Goal: Use online tool/utility: Utilize a website feature to perform a specific function

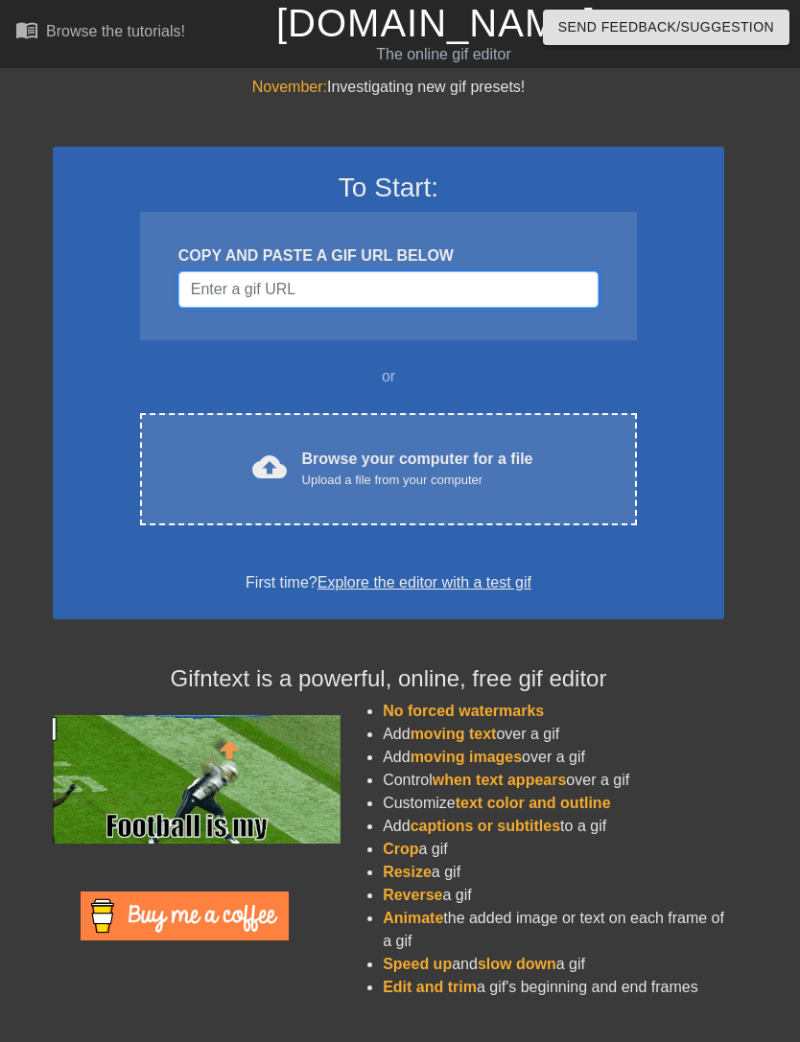
click at [535, 297] on input "Username" at bounding box center [388, 289] width 420 height 36
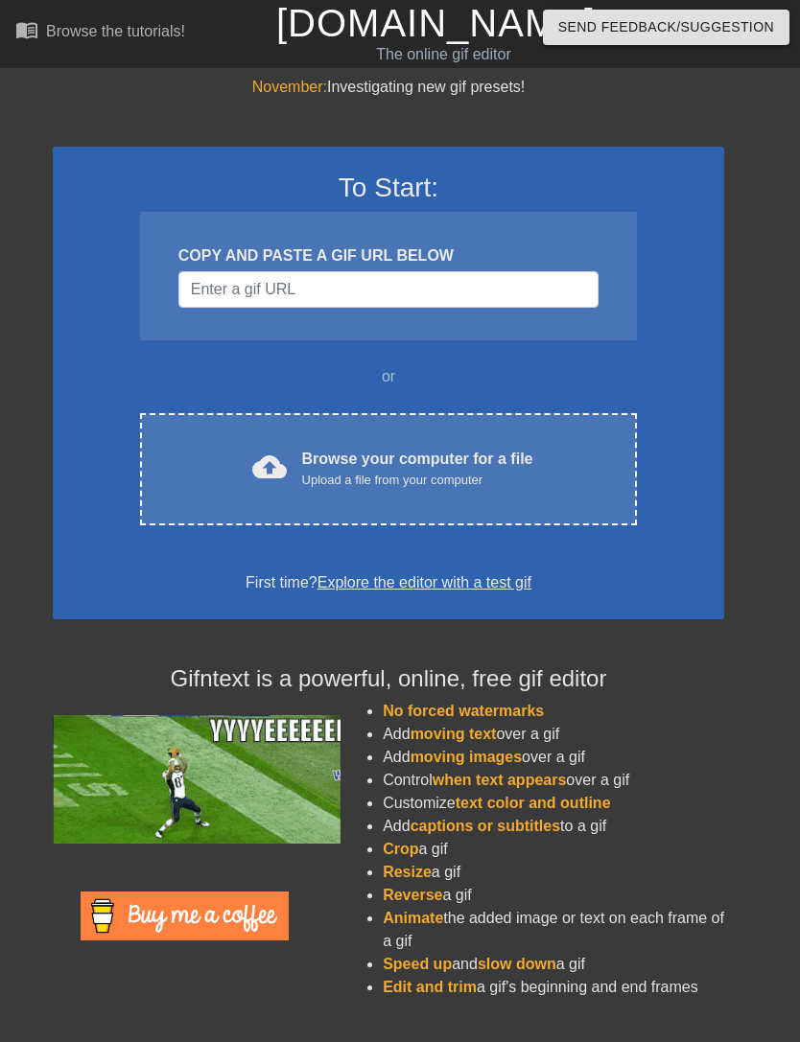
click at [532, 462] on div "Browse your computer for a file Upload a file from your computer" at bounding box center [417, 469] width 231 height 42
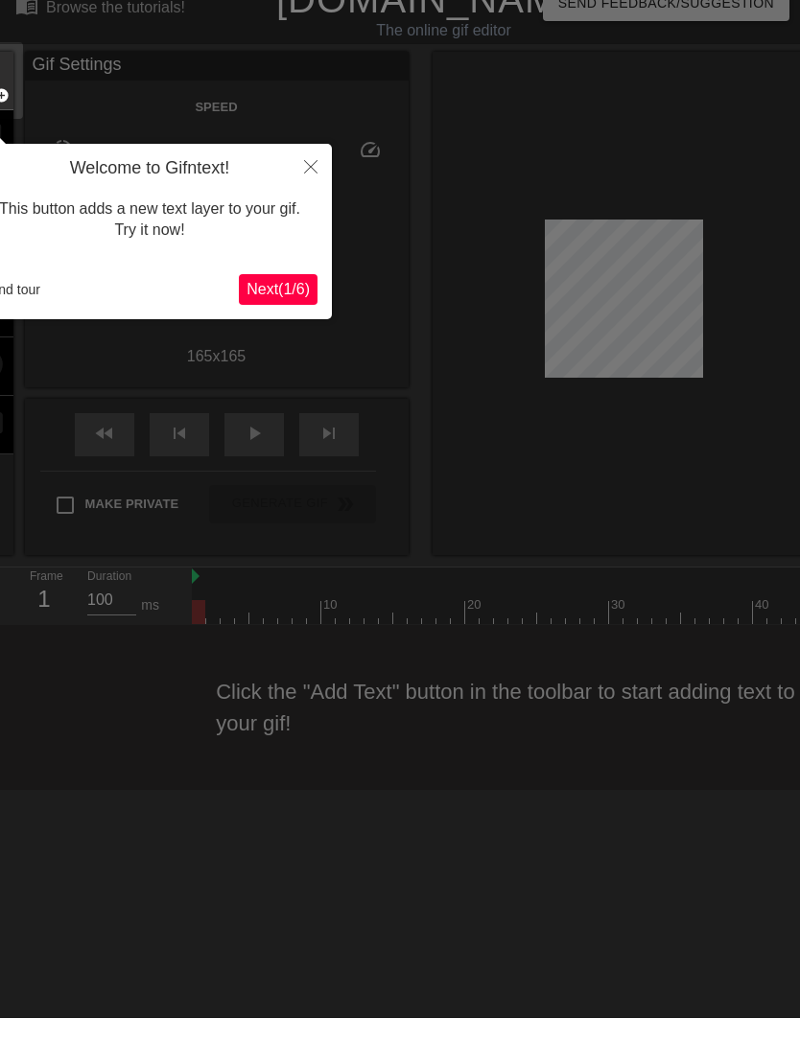
click at [258, 302] on button "Next ( 1 / 6 )" at bounding box center [278, 313] width 79 height 31
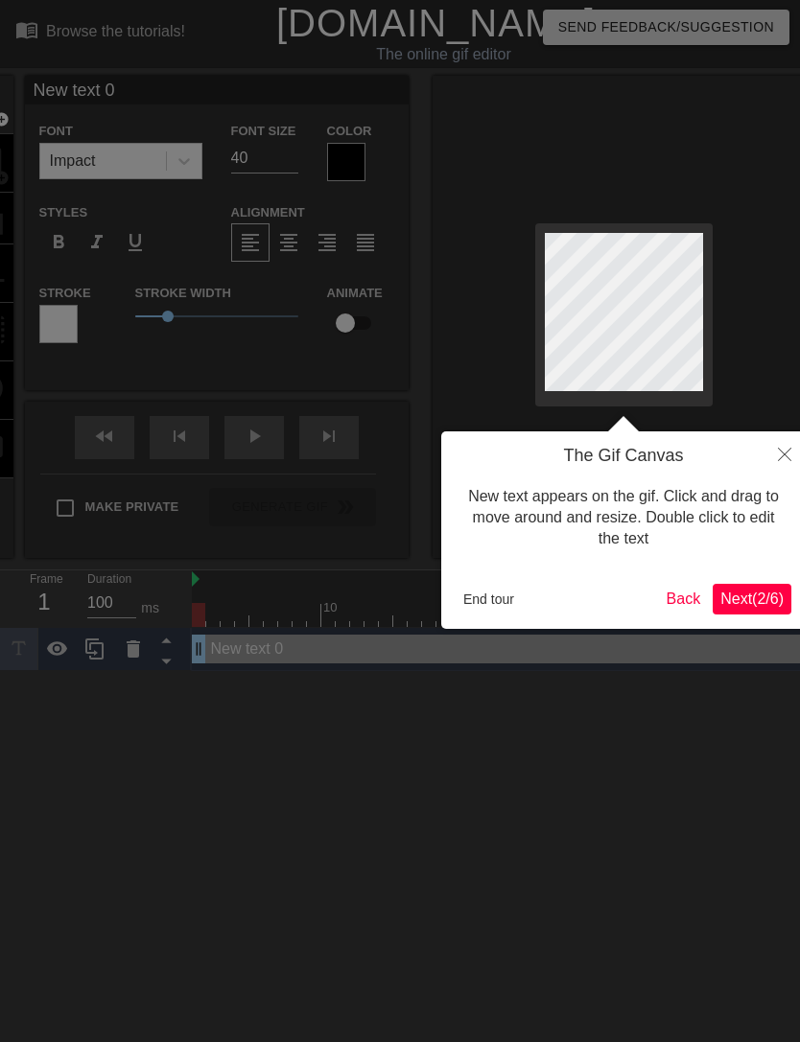
click at [755, 598] on span "Next ( 2 / 6 )" at bounding box center [751, 599] width 63 height 16
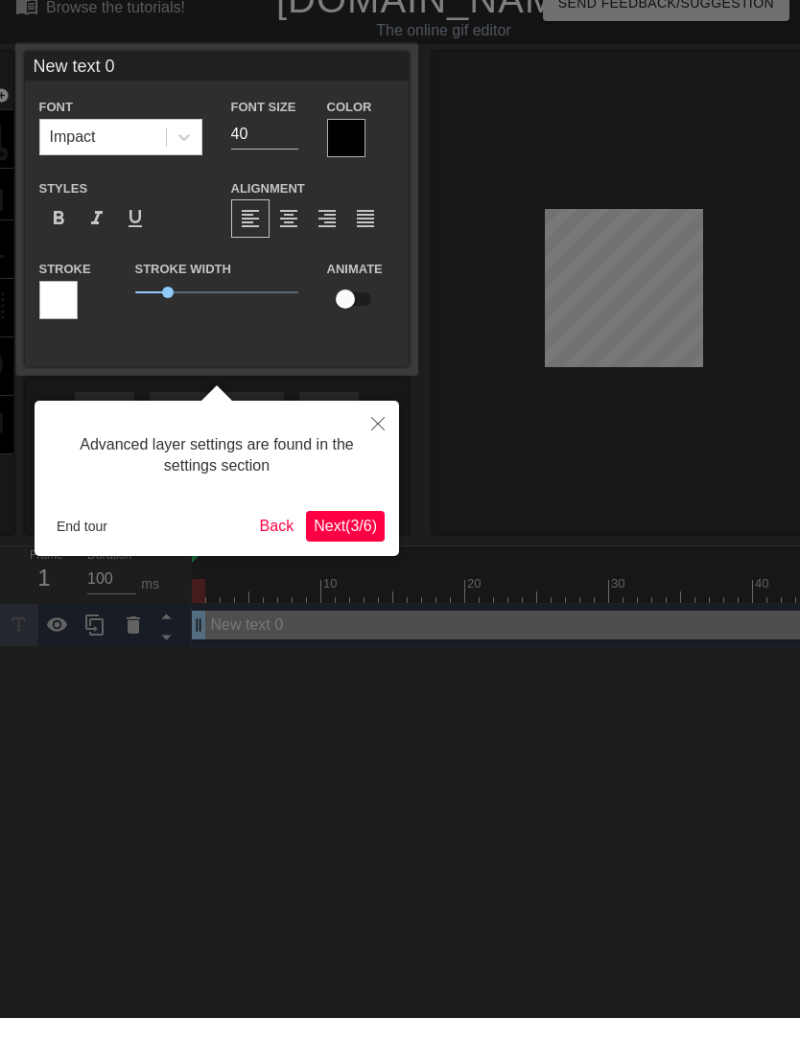
click at [320, 542] on span "Next ( 3 / 6 )" at bounding box center [345, 550] width 63 height 16
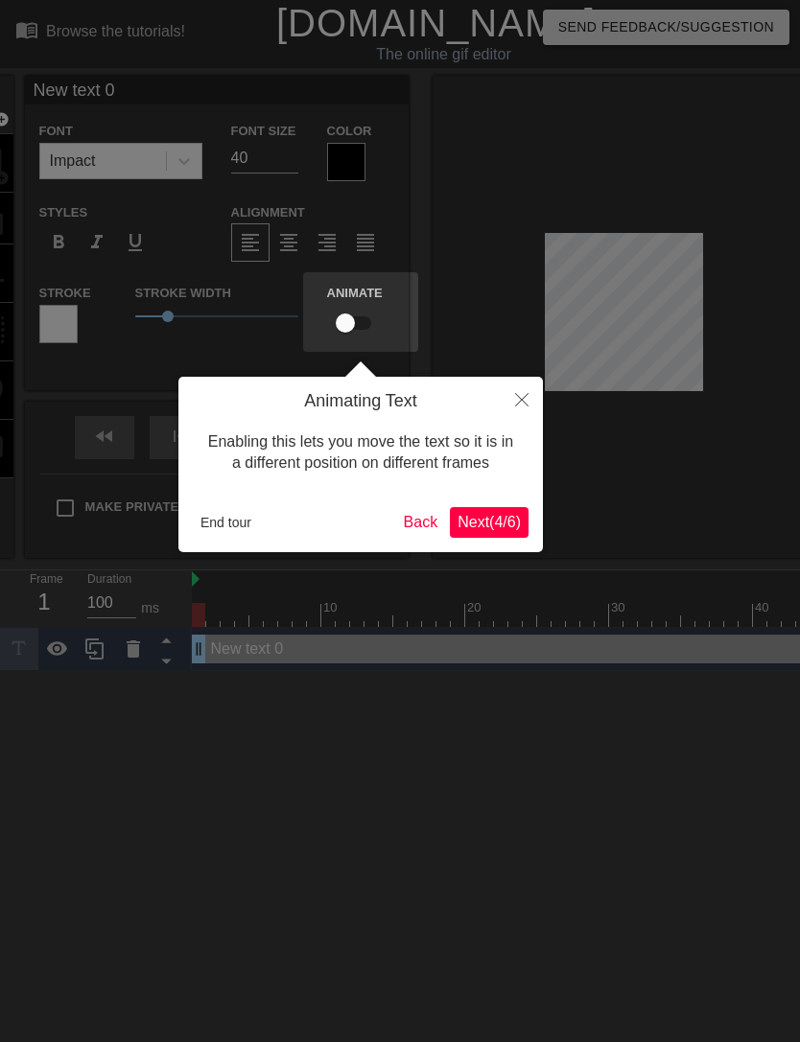
click at [322, 539] on div "Animating Text Enabling this lets you move the text so it is in a different pos…" at bounding box center [360, 464] width 364 height 175
click at [513, 530] on span "Next ( 4 / 6 )" at bounding box center [488, 522] width 63 height 16
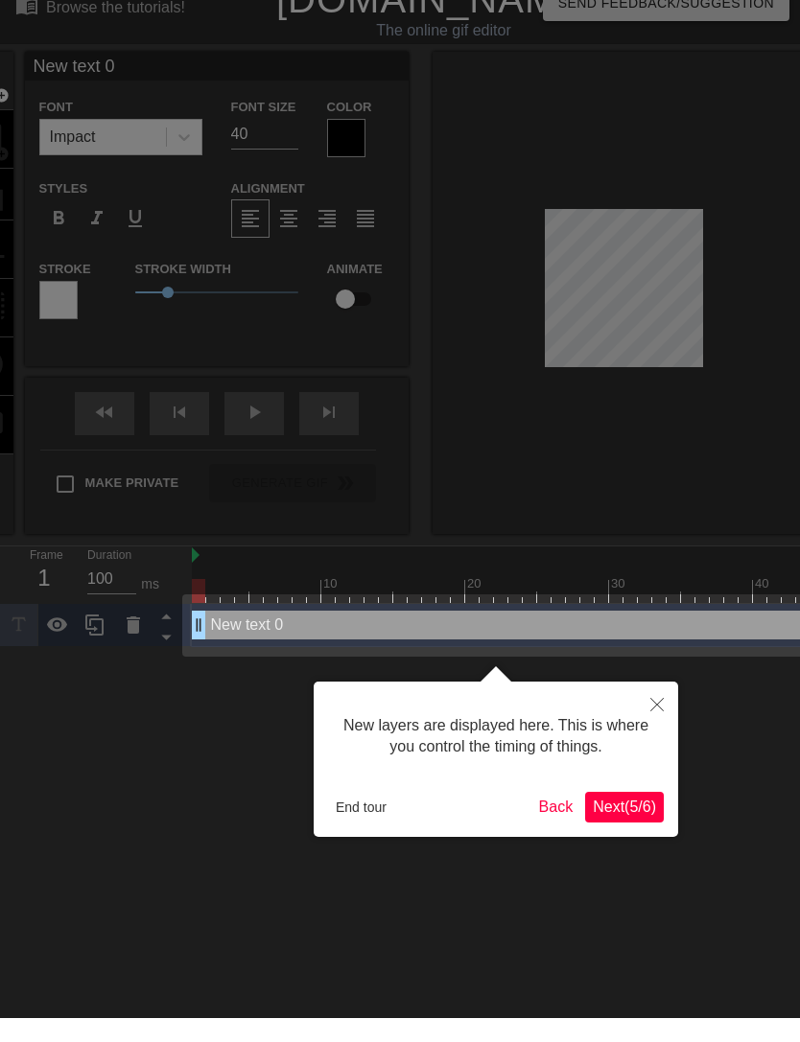
click at [633, 823] on span "Next ( 5 / 6 )" at bounding box center [624, 831] width 63 height 16
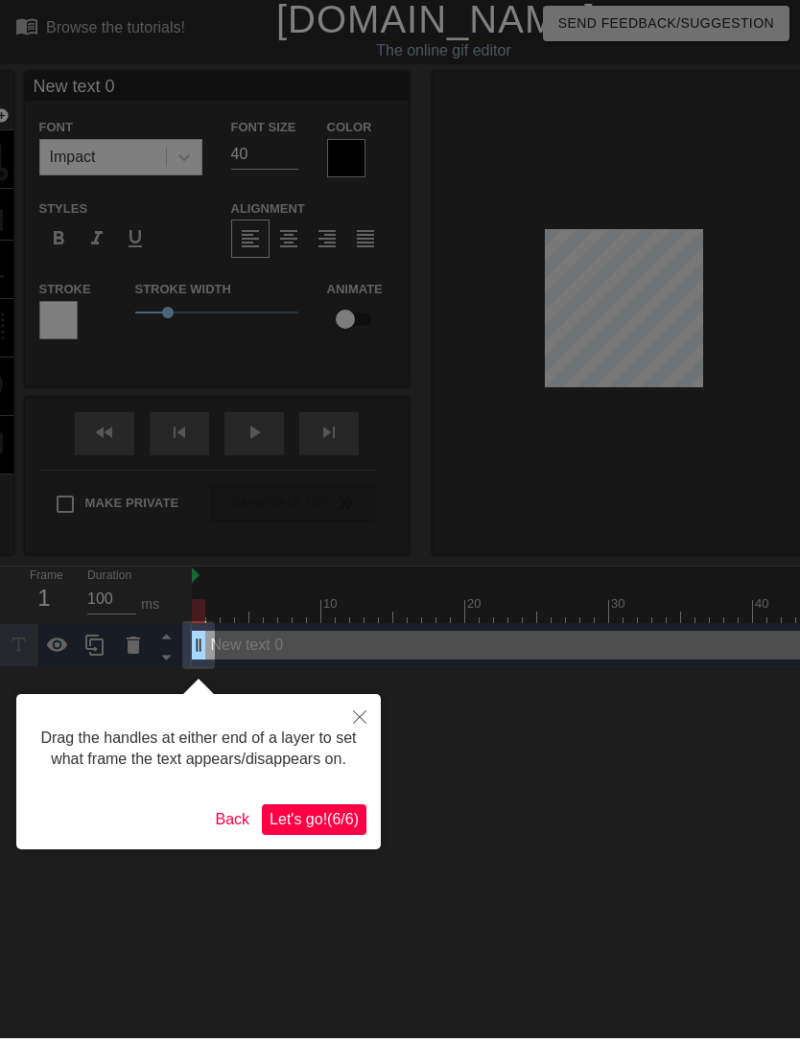
click at [297, 830] on span "Let's go! ( 6 / 6 )" at bounding box center [313, 823] width 89 height 16
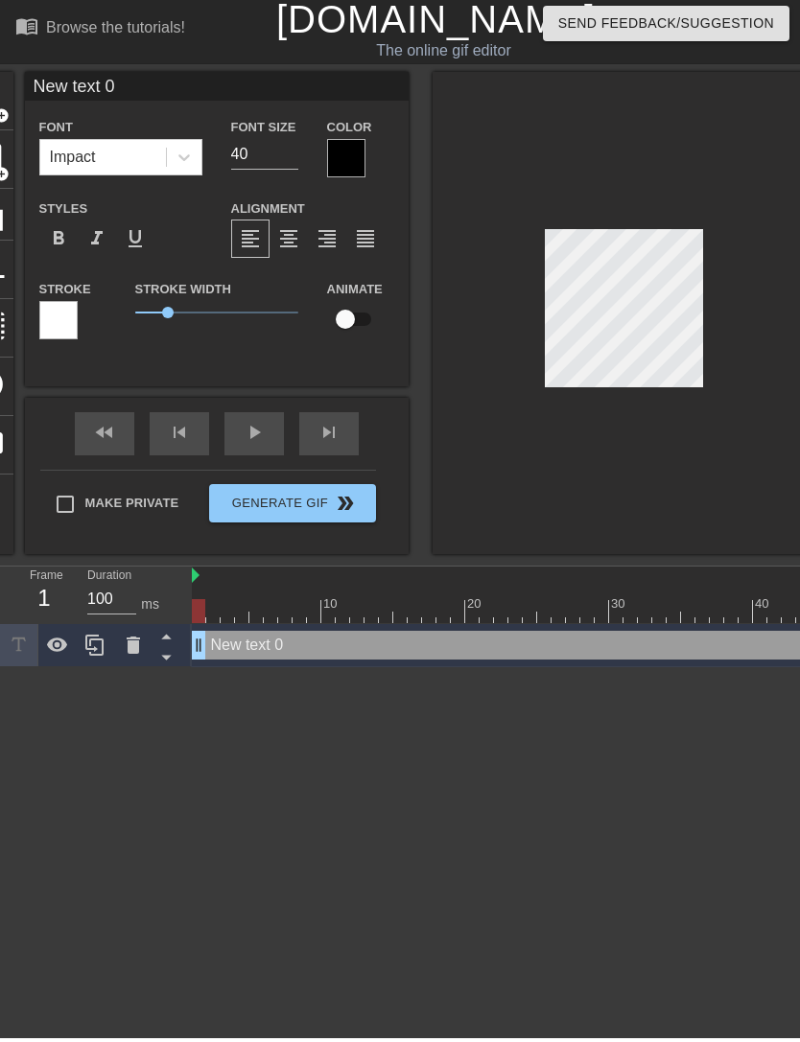
click at [555, 671] on html "menu_book Browse the tutorials! Gifntext.com The online gif editor Send Feedbac…" at bounding box center [400, 335] width 800 height 671
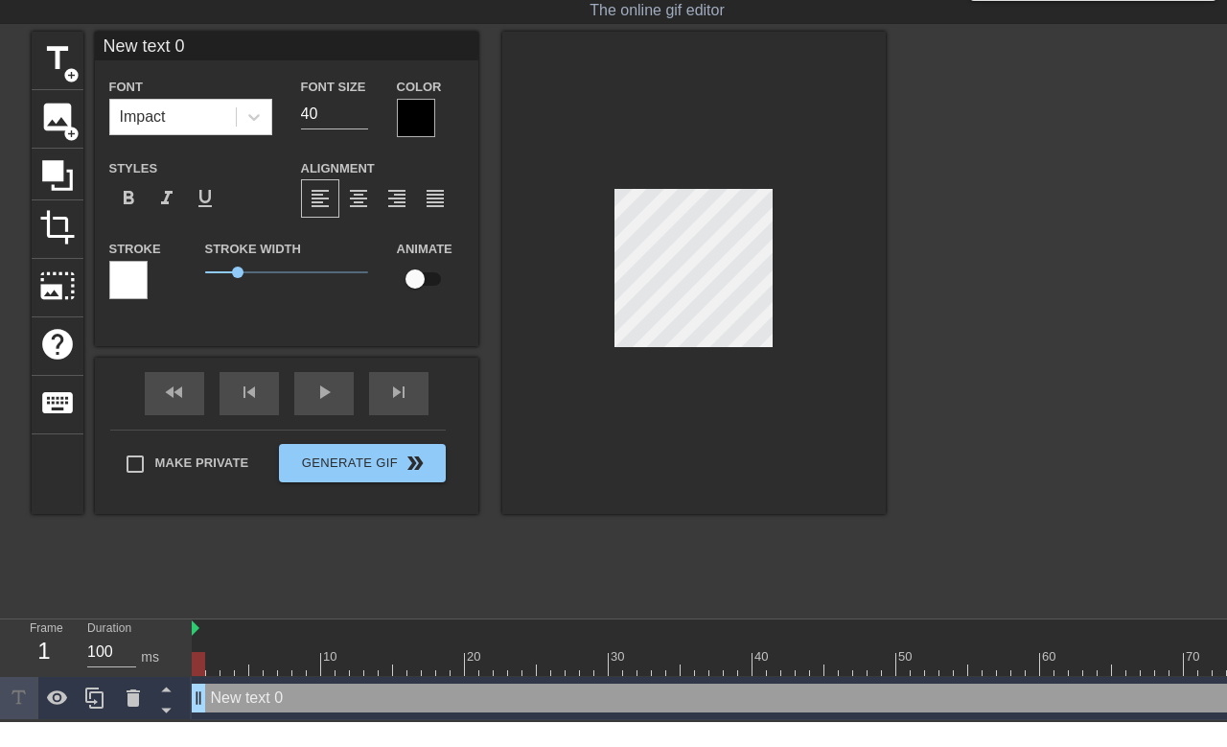
scroll to position [0, 4]
click at [799, 192] on div at bounding box center [1053, 344] width 288 height 575
click at [799, 222] on div at bounding box center [695, 298] width 384 height 482
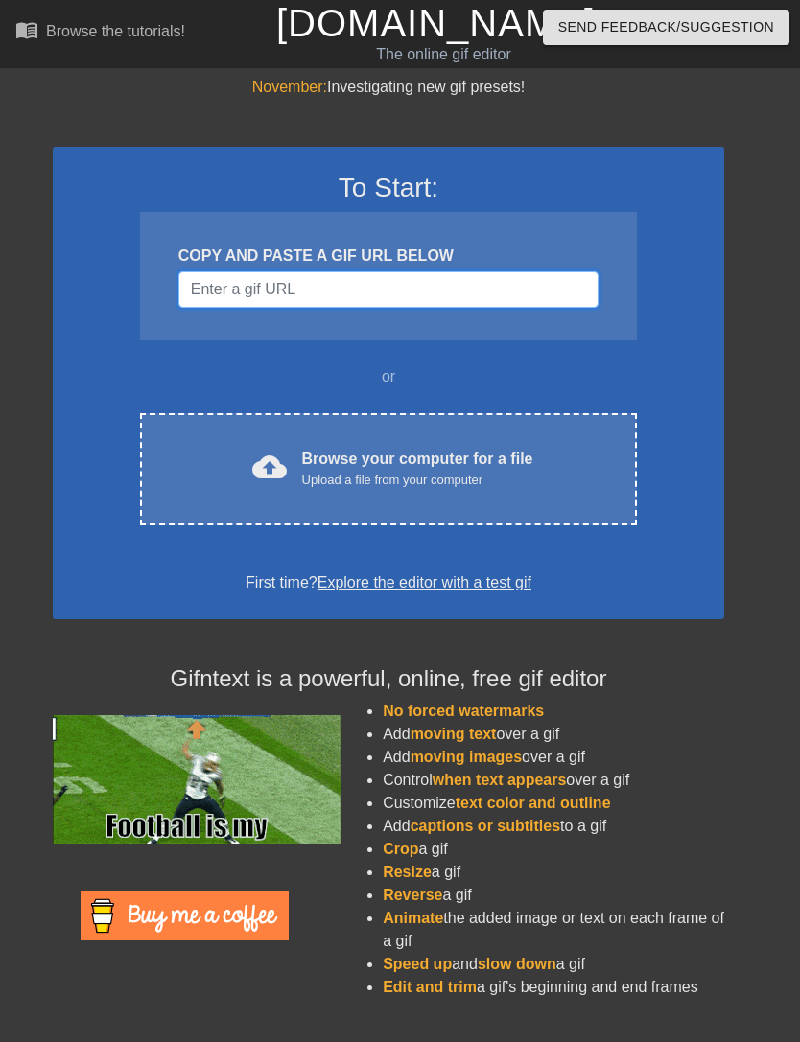
click at [227, 303] on input "Username" at bounding box center [388, 289] width 420 height 36
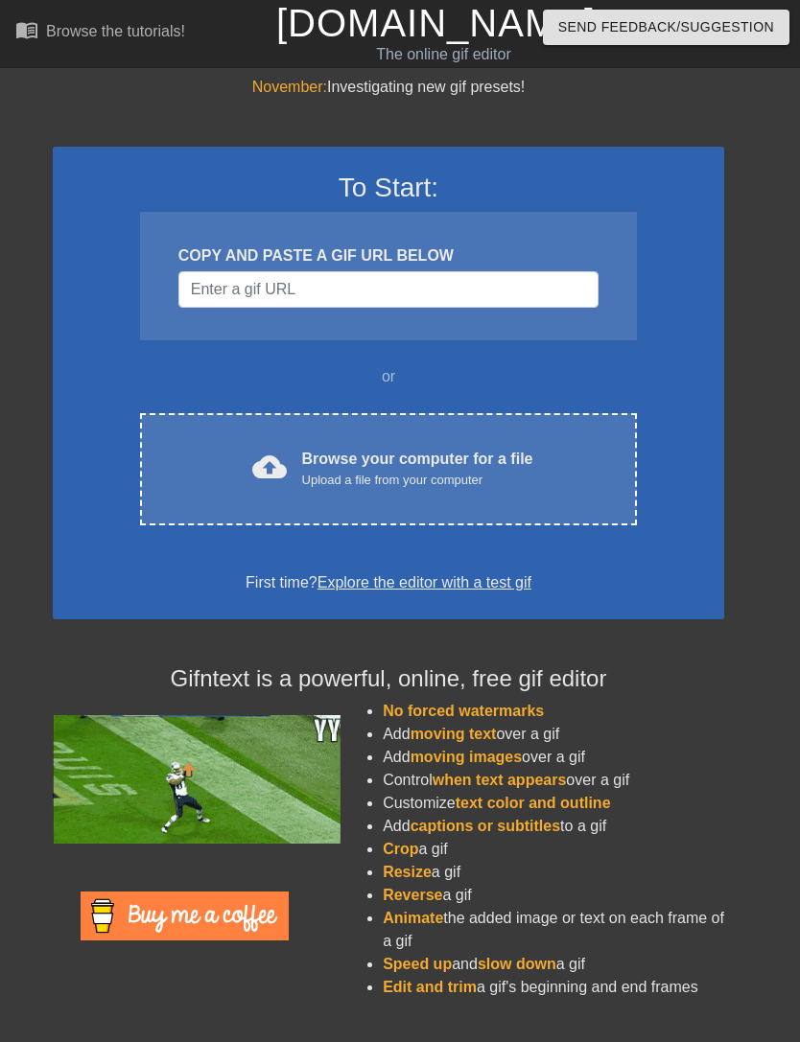
click at [226, 462] on div "cloud_upload Browse your computer for a file Upload a file from your computer" at bounding box center [388, 469] width 416 height 43
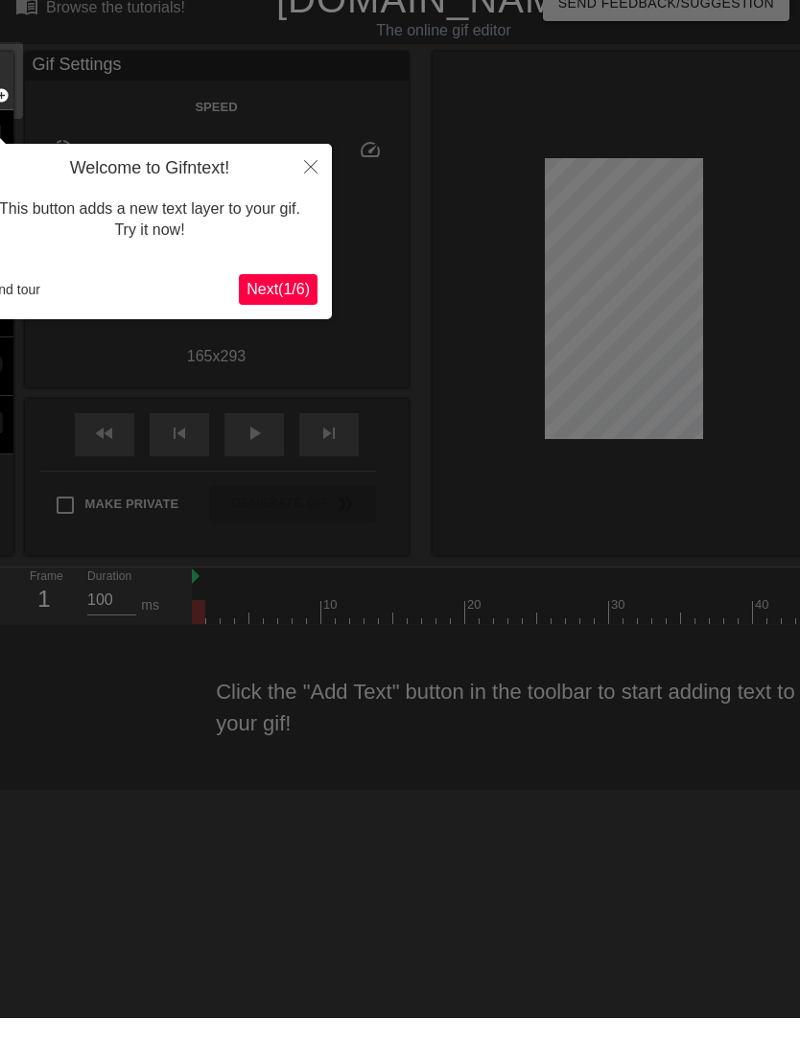
click at [264, 305] on span "Next ( 1 / 6 )" at bounding box center [277, 313] width 63 height 16
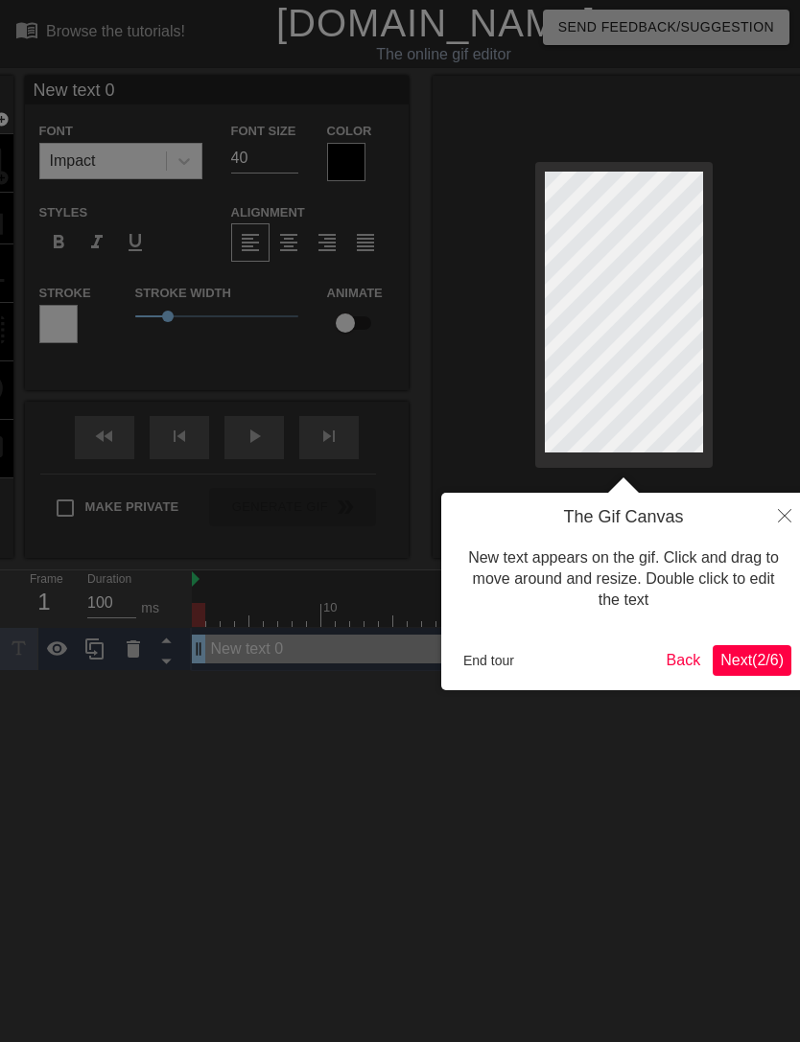
click at [247, 293] on div at bounding box center [400, 521] width 800 height 1042
click at [767, 647] on button "Next ( 2 / 6 )" at bounding box center [752, 660] width 79 height 31
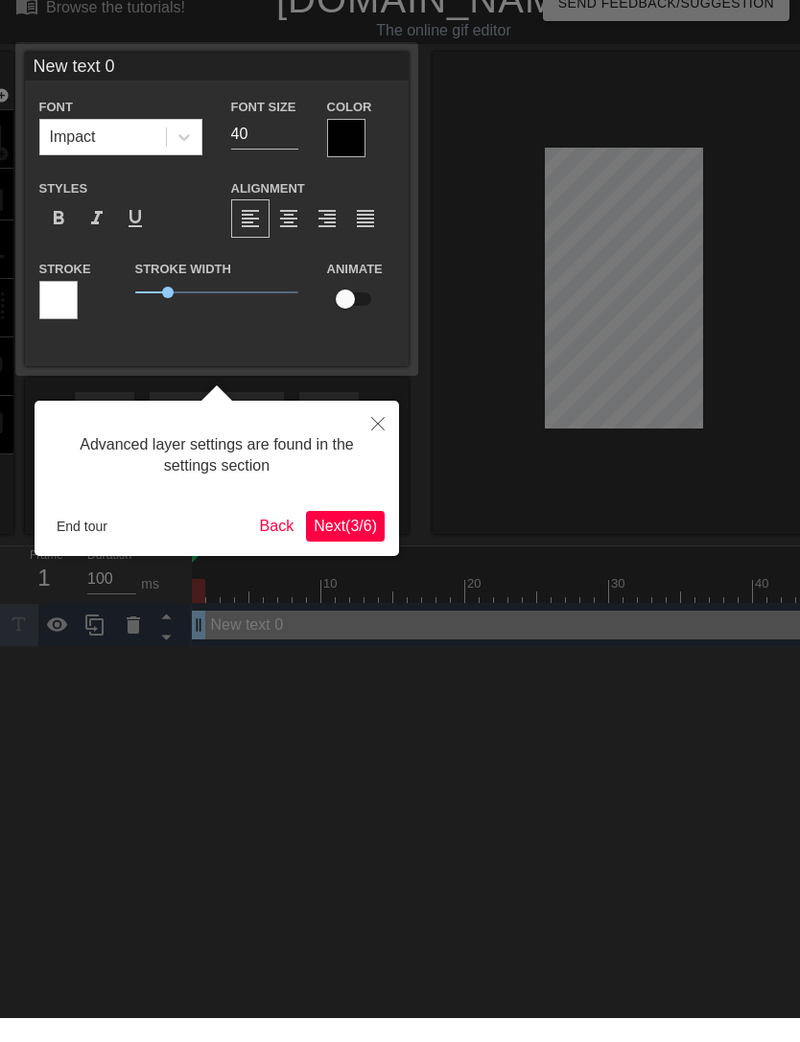
click at [364, 427] on button "Close" at bounding box center [378, 447] width 42 height 44
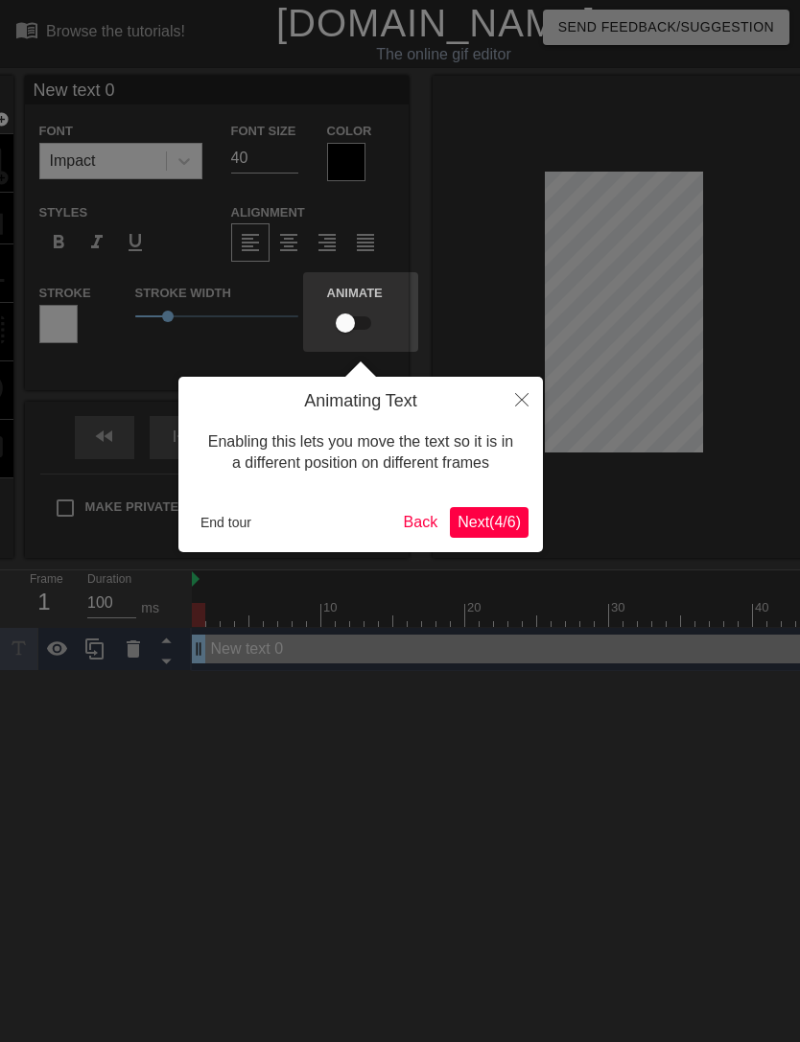
click at [525, 386] on button "Close" at bounding box center [522, 399] width 42 height 44
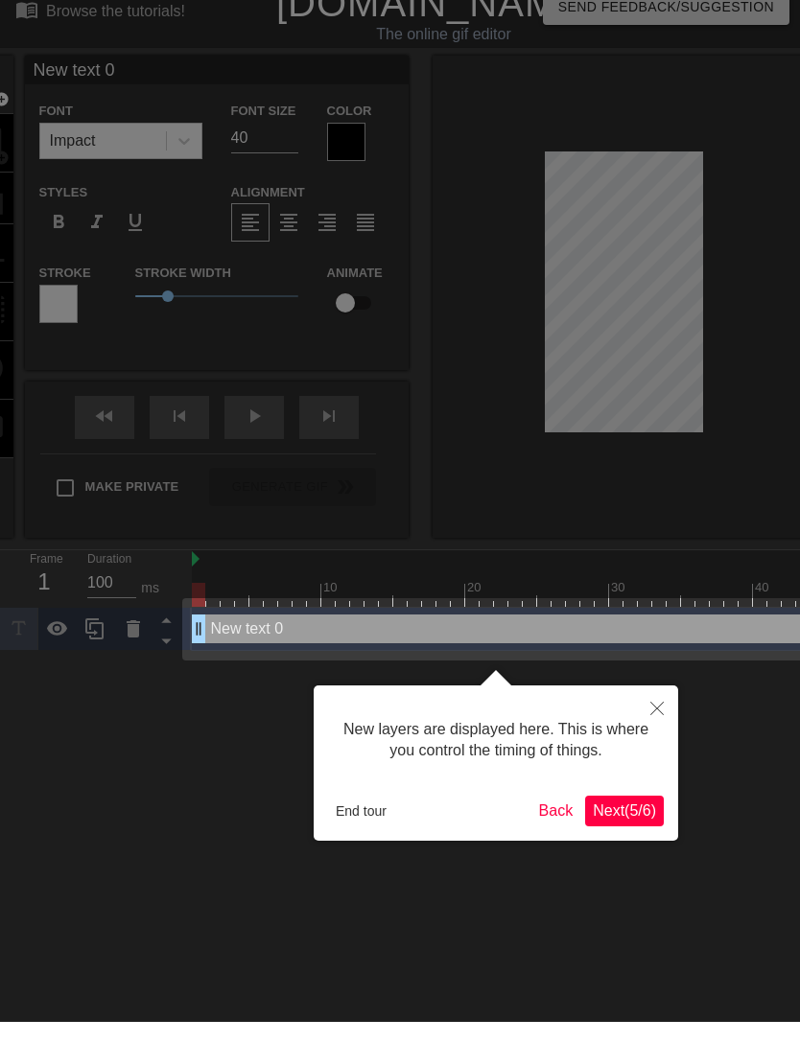
click at [656, 722] on icon "Close" at bounding box center [656, 728] width 13 height 13
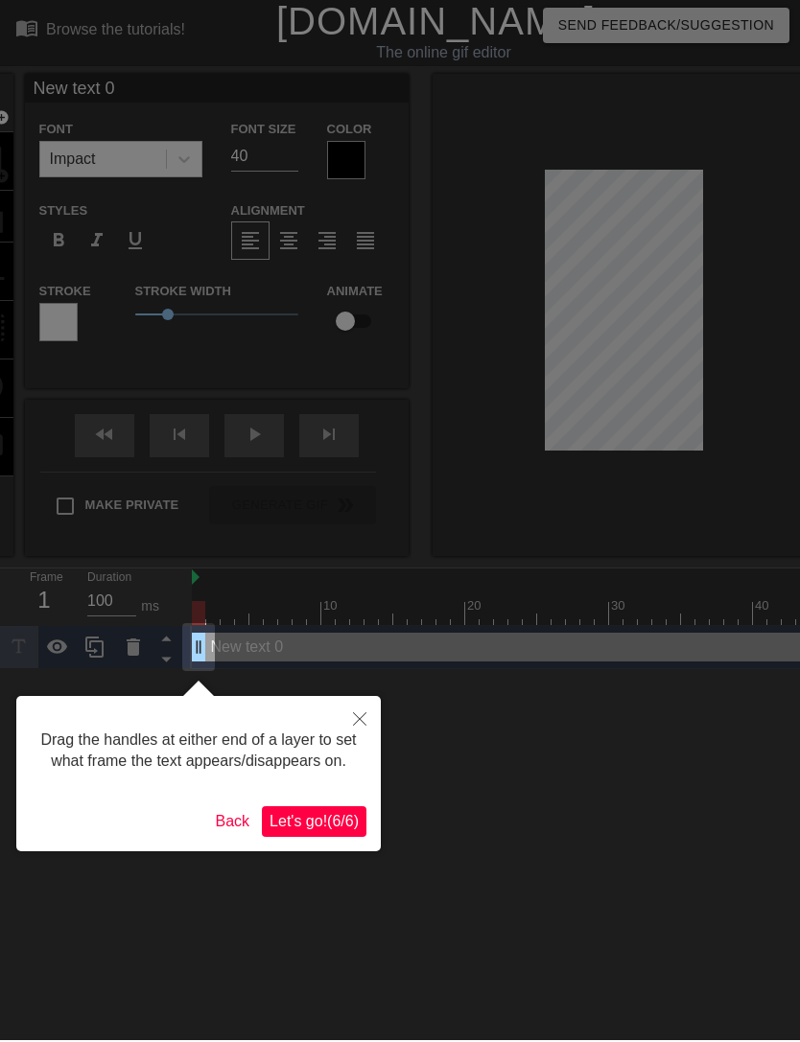
click at [351, 718] on button "Close" at bounding box center [360, 720] width 42 height 44
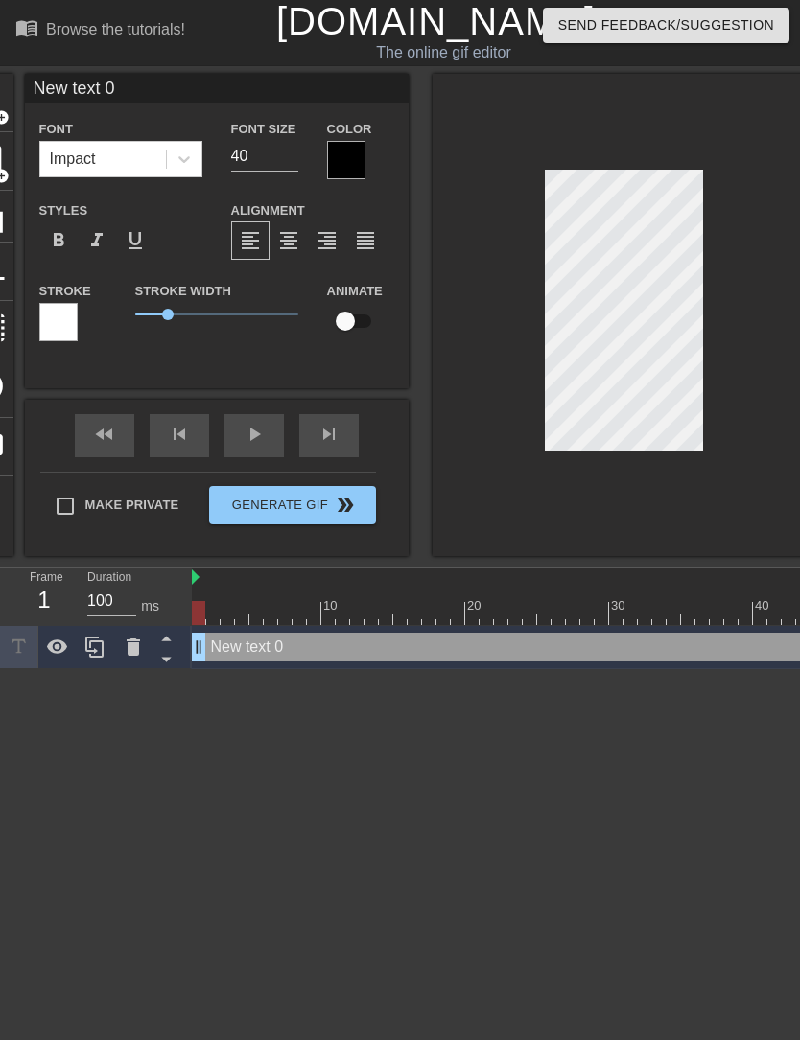
scroll to position [0, 4]
type input "New text0"
type textarea "New tex0"
type input "New tex0"
type textarea "New te0"
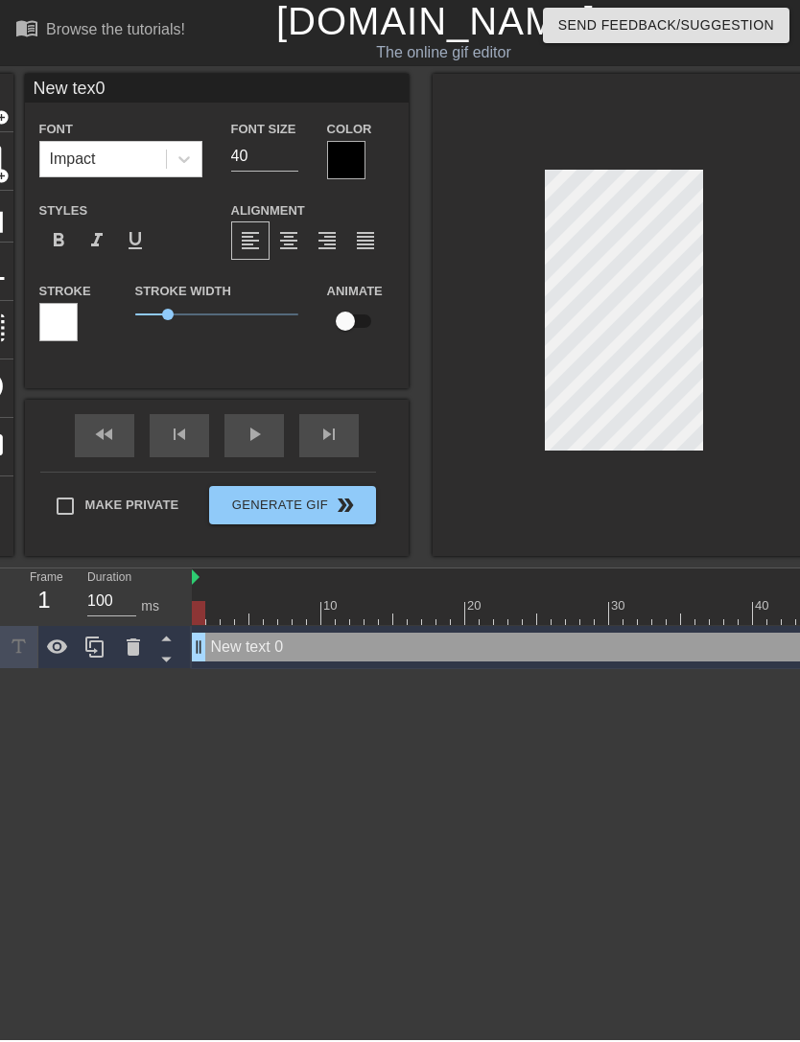
type input "New te0"
type textarea "New t0"
type input "New 0"
type textarea "New 0"
type input "New0"
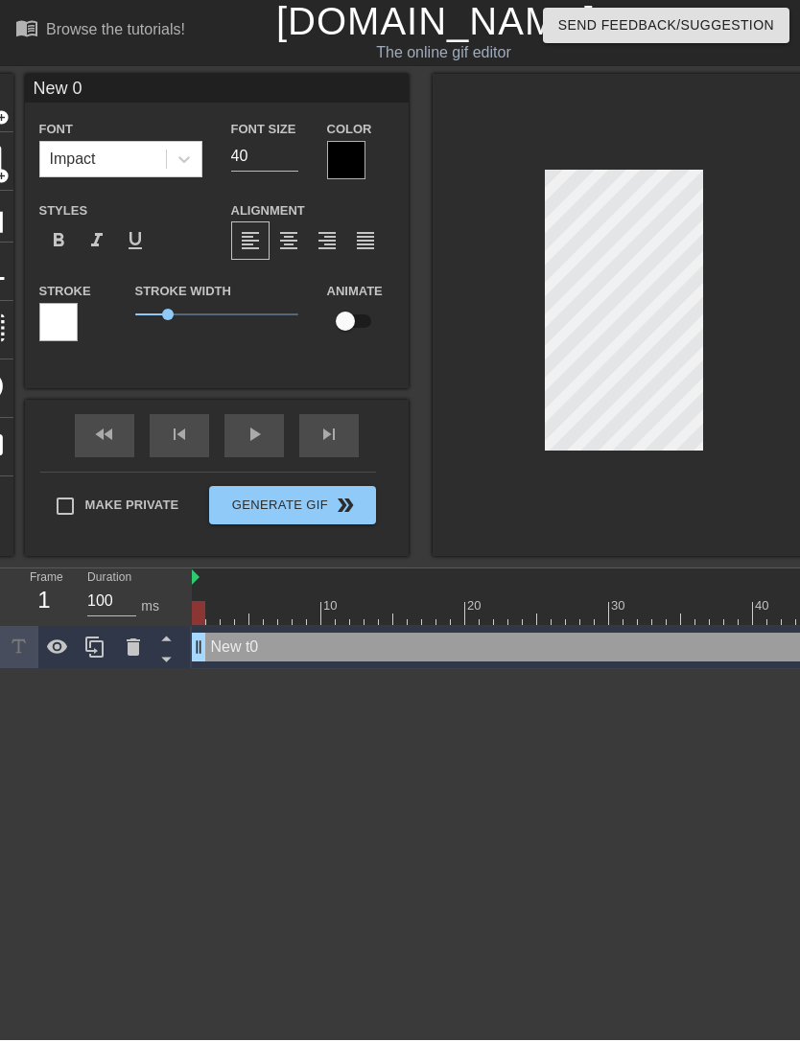
type textarea "New0"
type input "Ne0"
type textarea "Ne0"
type input "N0"
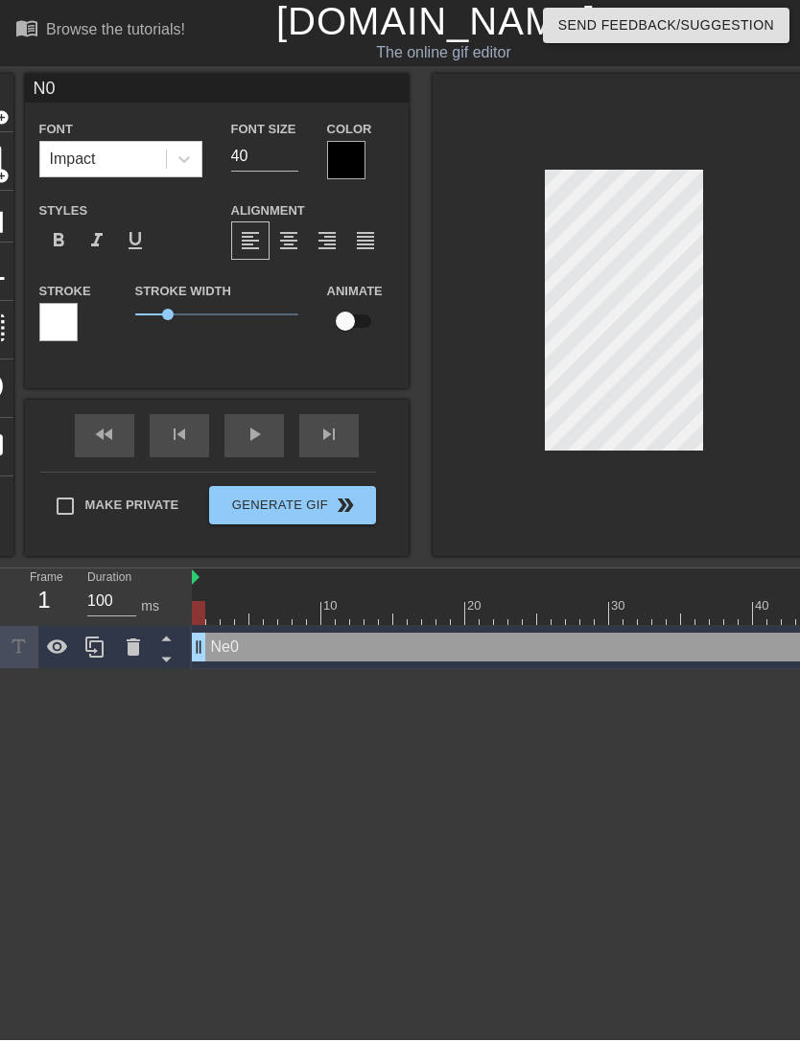
type textarea "0"
type input "0"
type textarea "m"
type input "m"
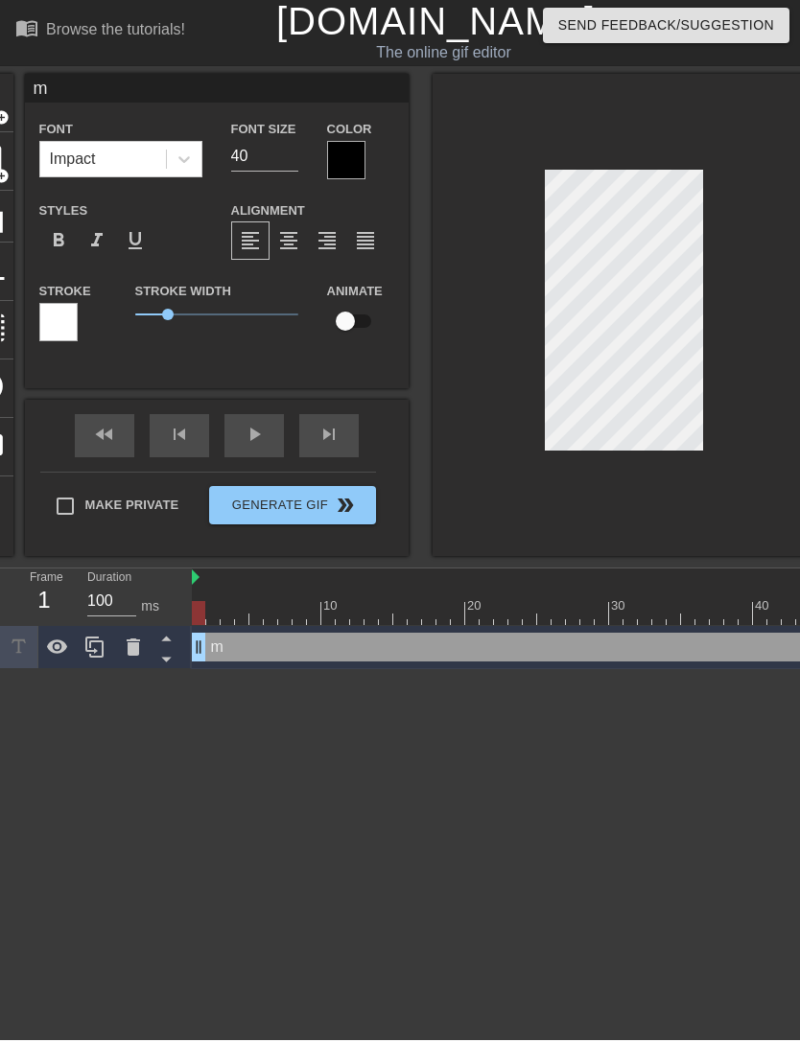
type textarea "mu"
type input "mu"
type textarea "mup"
type input "mupp"
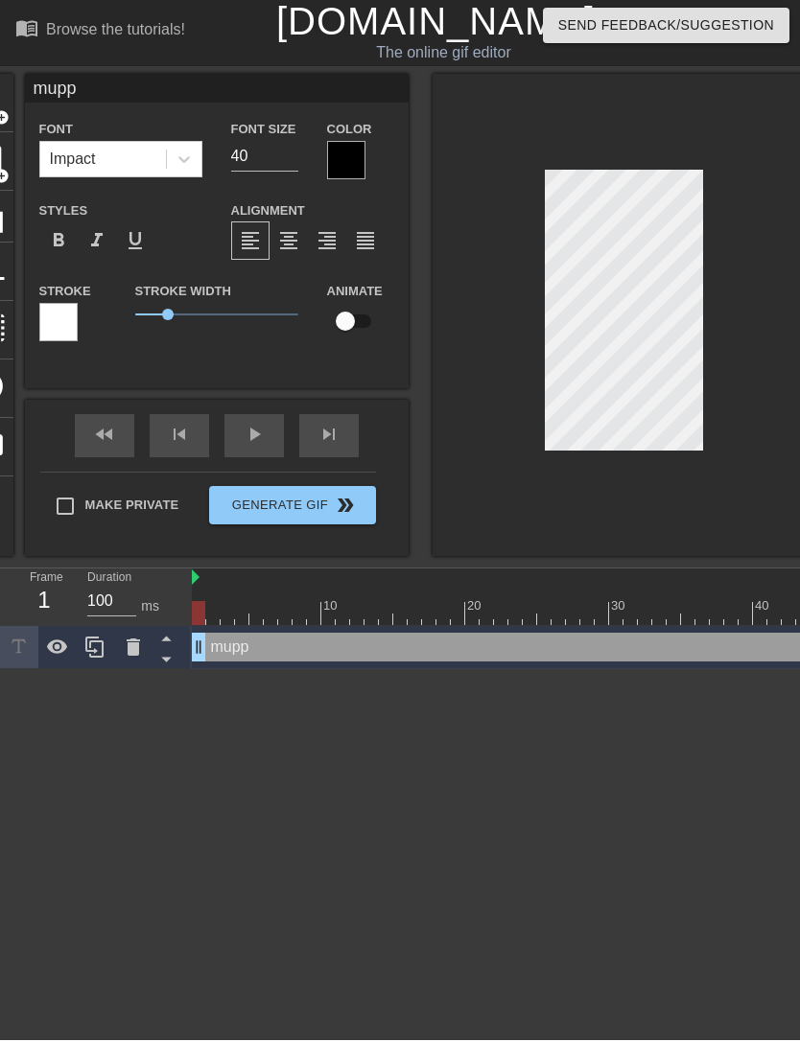
type textarea "muppy"
type input "muppy"
type textarea "muppy"
type input "muppy"
type textarea "muppy c"
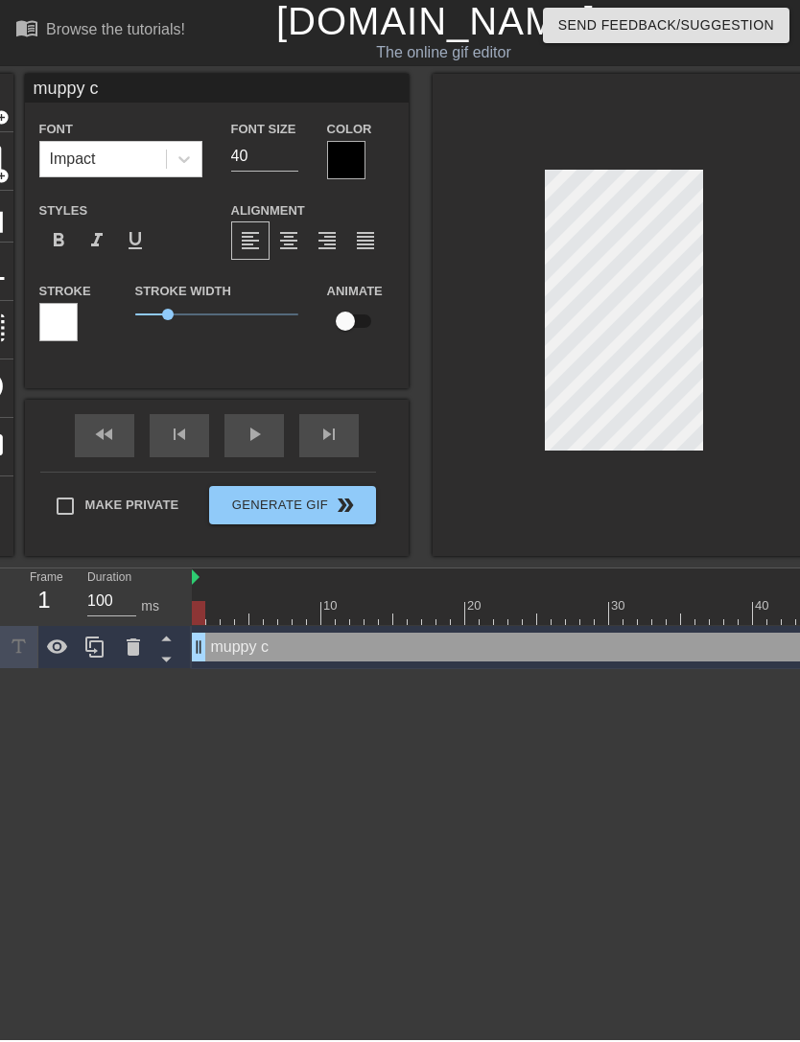
scroll to position [0, 4]
type input "muppy ca"
type textarea "muppy cal"
type input "muppy cal"
type textarea "muppy call"
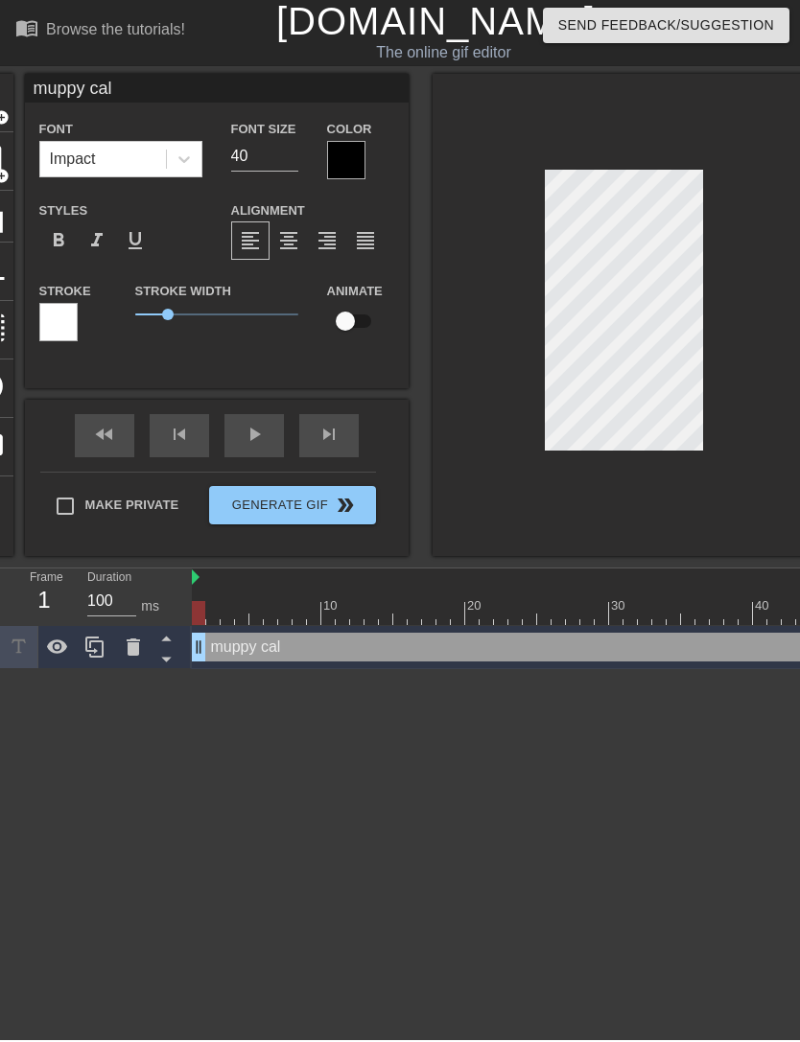
type input "muppy call"
type textarea "muppy callo"
type input "muppy callou"
type textarea "muppy callou"
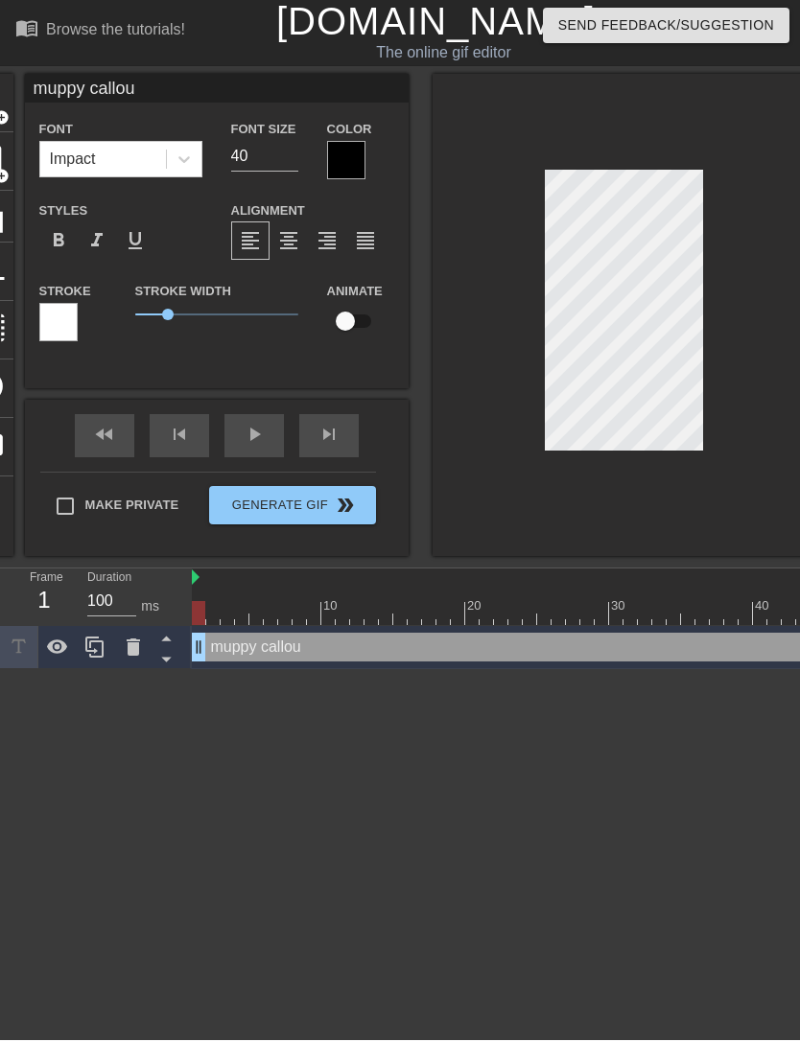
type input "muppy callout"
type textarea "muppy callout"
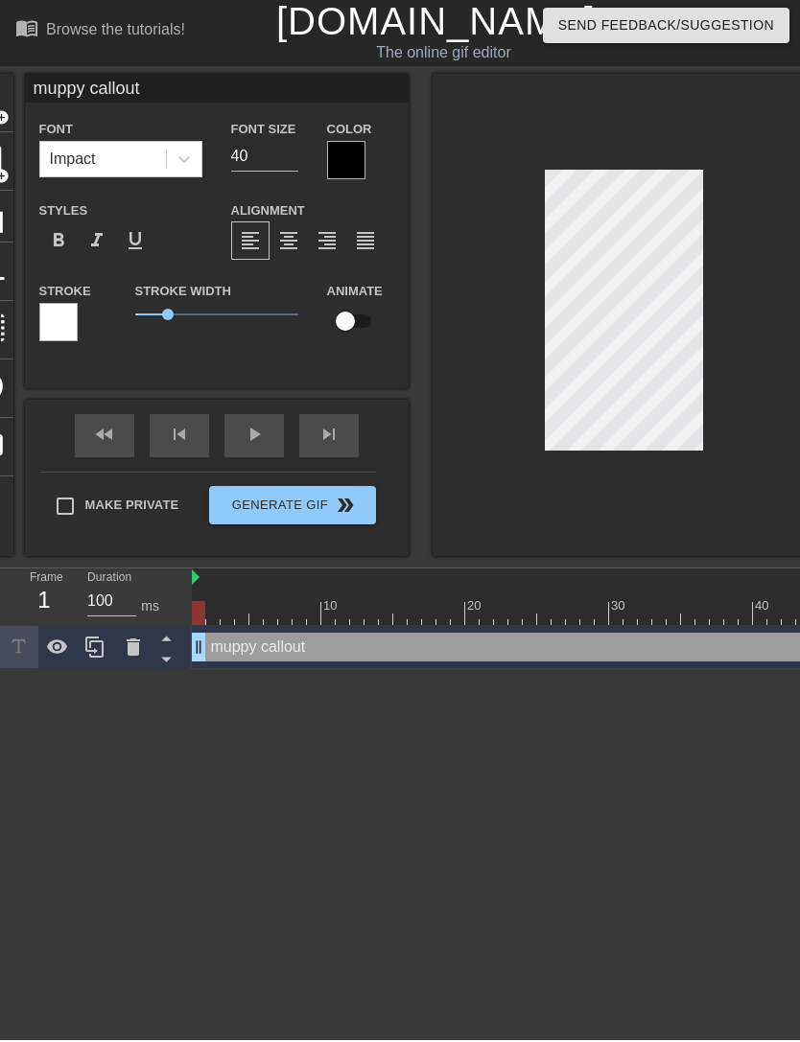
click at [680, 546] on div at bounding box center [624, 317] width 384 height 482
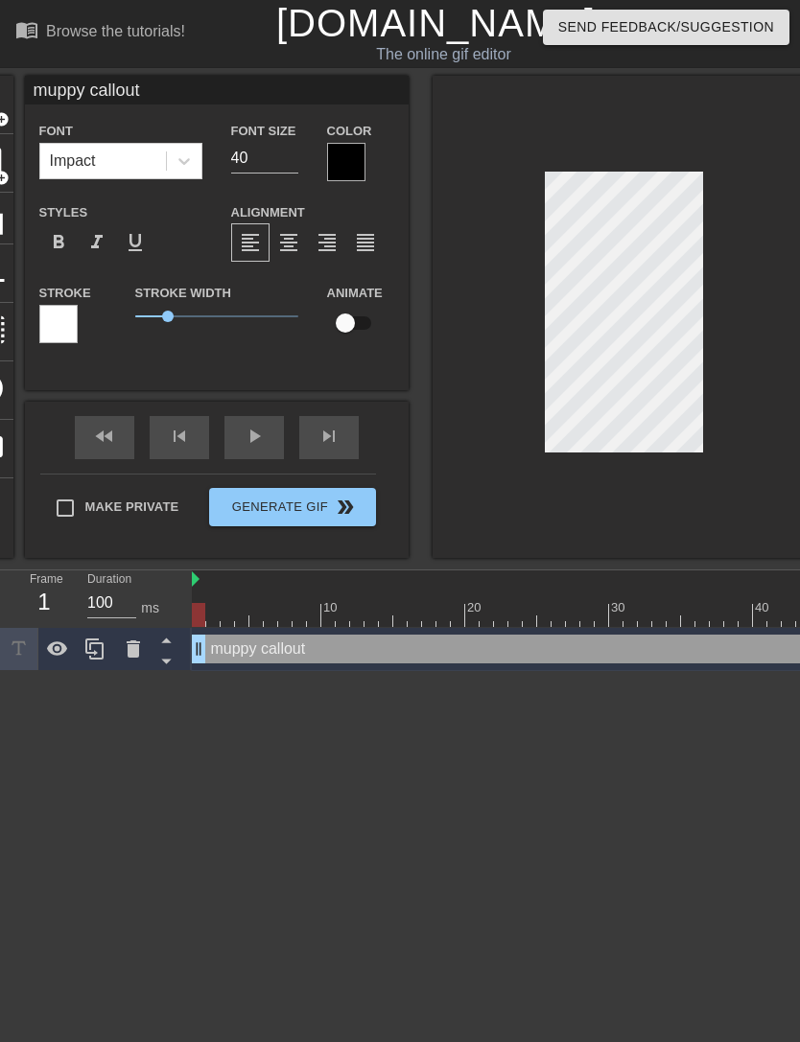
click at [289, 240] on span "format_align_center" at bounding box center [288, 242] width 23 height 23
click at [322, 245] on span "format_align_right" at bounding box center [327, 242] width 23 height 23
click at [251, 250] on span "format_align_left" at bounding box center [250, 242] width 23 height 23
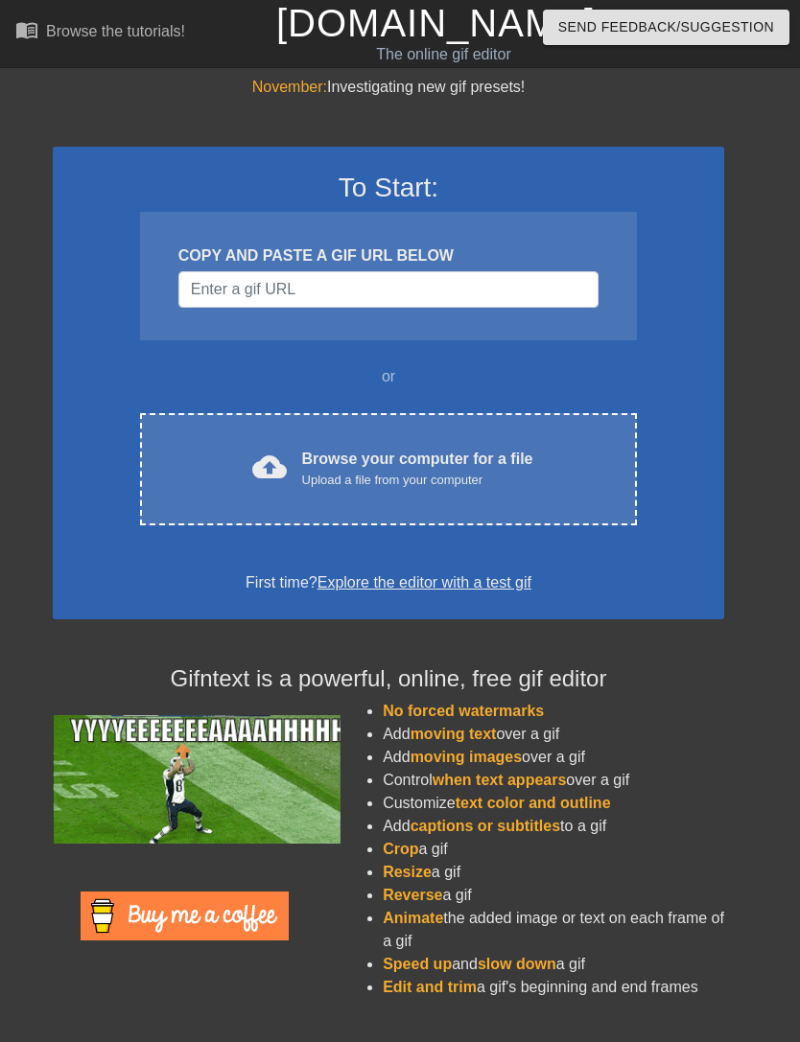
click at [595, 464] on div "cloud_upload Browse your computer for a file Upload a file from your computer" at bounding box center [388, 469] width 416 height 43
click at [517, 469] on div "Browse your computer for a file Upload a file from your computer" at bounding box center [417, 469] width 231 height 42
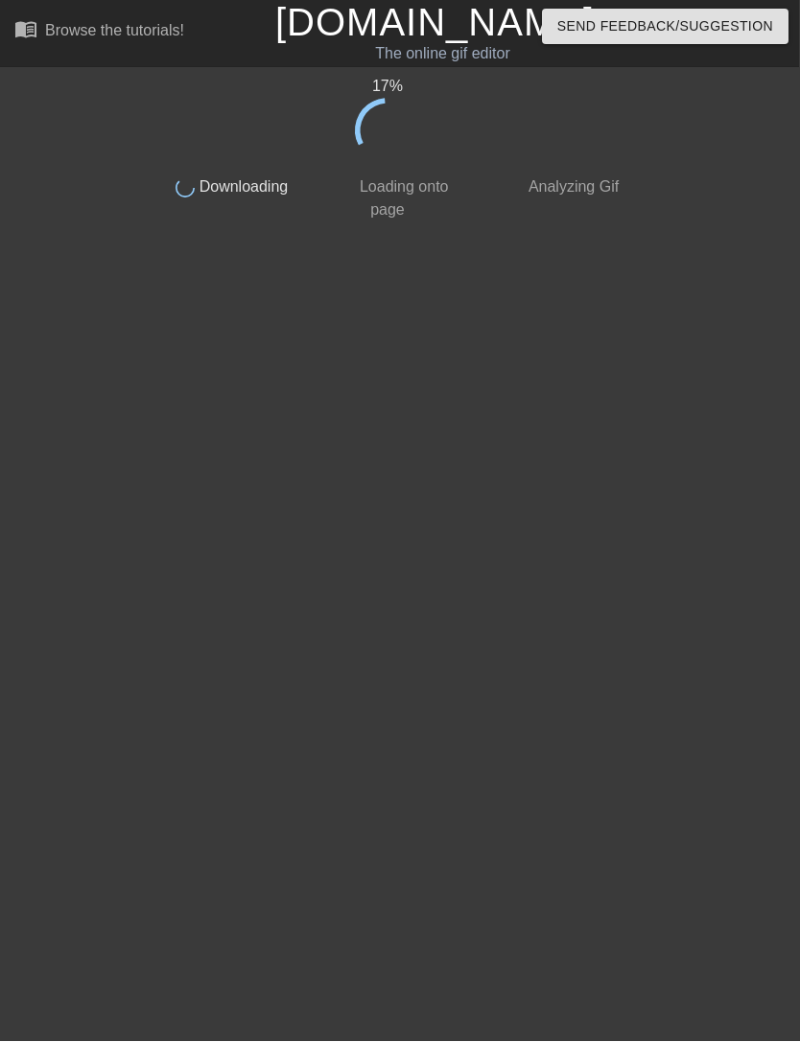
scroll to position [0, 1]
